Goal: Information Seeking & Learning: Learn about a topic

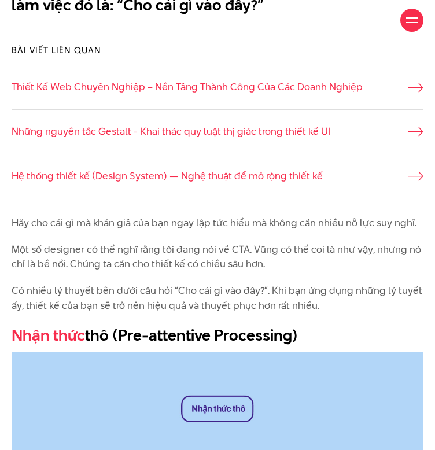
scroll to position [694, 0]
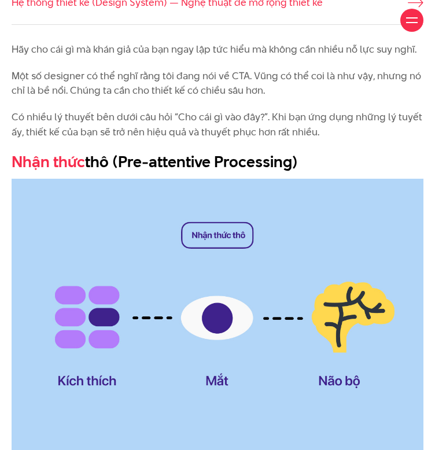
click at [130, 173] on h2 "Nhận thức thô (Pre-attentive Processing)" at bounding box center [218, 162] width 412 height 22
click at [127, 173] on h2 "Nhận thức thô (Pre-attentive Processing)" at bounding box center [218, 162] width 412 height 22
drag, startPoint x: 127, startPoint y: 187, endPoint x: 178, endPoint y: 186, distance: 50.9
click at [178, 173] on h2 "Nhận thức thô (Pre-attentive Processing)" at bounding box center [218, 162] width 412 height 22
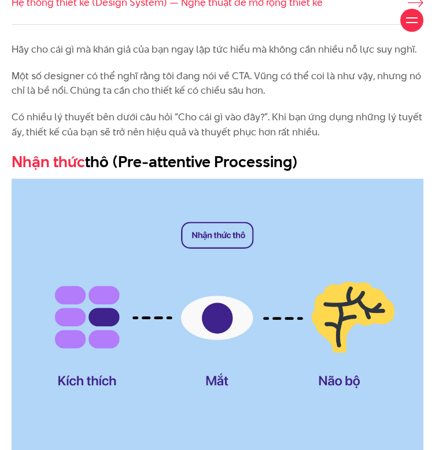
click at [131, 173] on h2 "Nhận thức thô (Pre-attentive Processing)" at bounding box center [218, 162] width 412 height 22
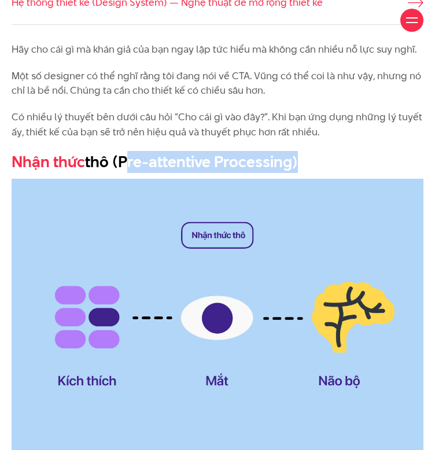
drag, startPoint x: 131, startPoint y: 190, endPoint x: 257, endPoint y: 188, distance: 126.1
click at [257, 173] on h2 "Nhận thức thô (Pre-attentive Processing)" at bounding box center [218, 162] width 412 height 22
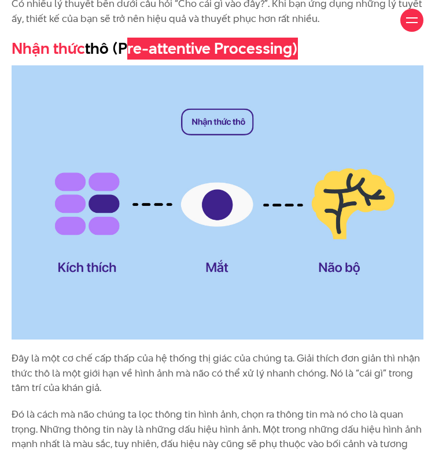
scroll to position [810, 0]
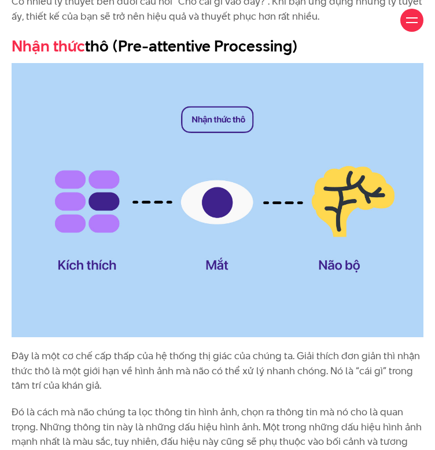
click at [112, 393] on p "Đây là một cơ chế cấp thấp của hệ thống thị giác của chúng ta. Giải thích đơn g…" at bounding box center [218, 371] width 412 height 45
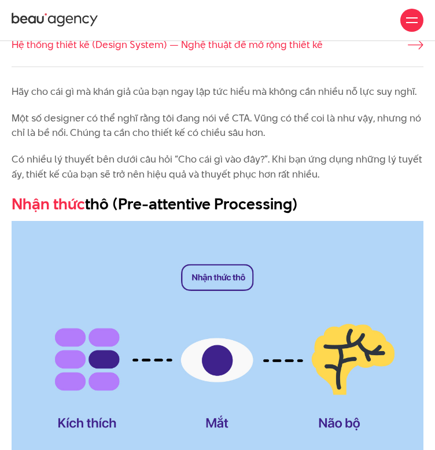
scroll to position [636, 0]
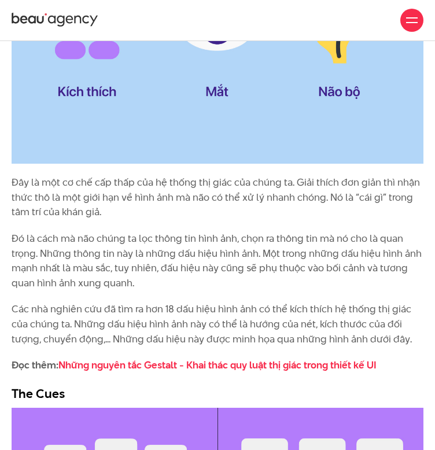
scroll to position [810, 0]
